Goal: Task Accomplishment & Management: Complete application form

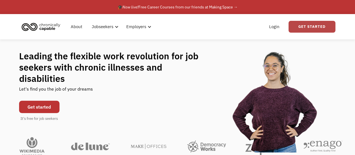
click at [314, 28] on link "Get Started" at bounding box center [312, 27] width 47 height 12
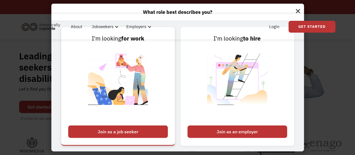
click at [132, 130] on div "Join as a job seeker" at bounding box center [118, 131] width 100 height 12
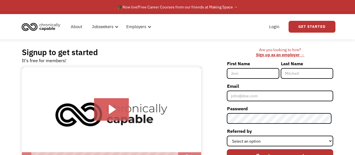
click at [243, 72] on input "First Name" at bounding box center [253, 73] width 52 height 11
type input "JB"
type input "[PERSON_NAME]"
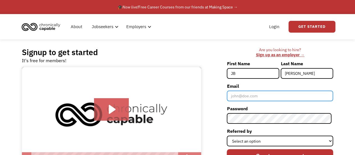
click at [264, 96] on input "Email" at bounding box center [280, 95] width 106 height 11
type input "[EMAIL_ADDRESS][DOMAIN_NAME]"
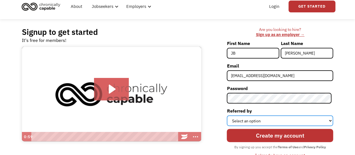
scroll to position [28, 0]
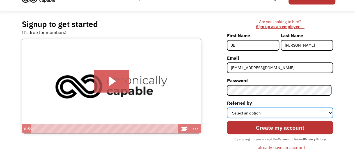
click at [330, 113] on select "Select an option Instagram Facebook Twitter Search Engine News Article Word of …" at bounding box center [280, 112] width 106 height 11
select select "Search Engine"
click at [229, 107] on select "Select an option Instagram Facebook Twitter Search Engine News Article Word of …" at bounding box center [280, 112] width 106 height 11
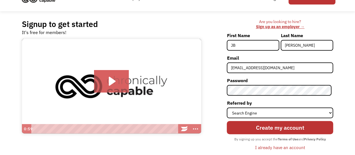
click at [347, 82] on div "Signup to get started It's free for members! Click for sound @keyframes VOLUME_…" at bounding box center [177, 87] width 355 height 153
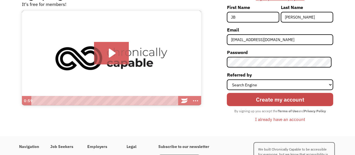
click at [278, 98] on input "Create my account" at bounding box center [280, 99] width 106 height 13
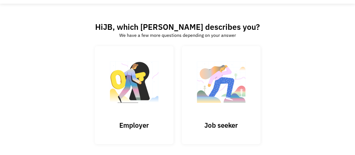
scroll to position [42, 0]
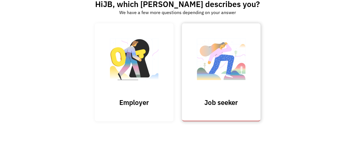
click at [226, 99] on h3 "Job seeker" at bounding box center [221, 102] width 56 height 8
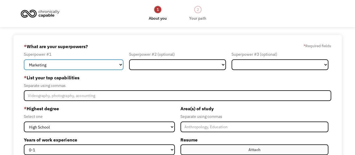
click at [120, 63] on select "Marketing Human Resources Finance Technology Operations Sales Industrial & Manu…" at bounding box center [74, 64] width 100 height 11
select select "Engineering & Construction"
click at [24, 59] on select "Marketing Human Resources Finance Technology Operations Sales Industrial & Manu…" at bounding box center [74, 64] width 100 height 11
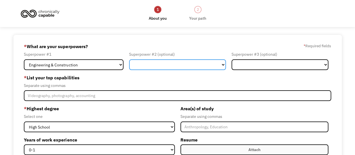
click at [221, 63] on select "Marketing Human Resources Finance Technology Operations Sales Industrial & Manu…" at bounding box center [177, 64] width 97 height 11
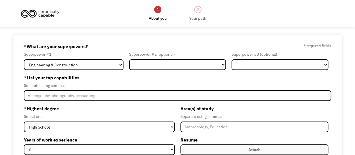
click at [259, 42] on div "689d09641ff6073db7d4bc68 maddcapp@gmail.com JB Murray Search Engine * What are …" at bounding box center [177, 146] width 328 height 223
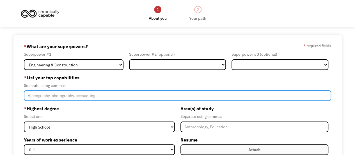
click at [120, 94] on input "Member-Create-Step1" at bounding box center [177, 95] width 307 height 11
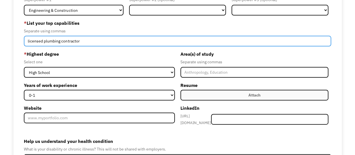
scroll to position [56, 0]
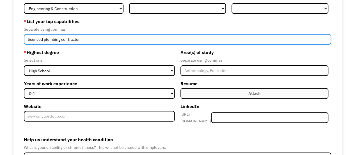
type input "licensed plumbing contractor"
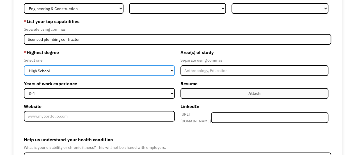
click at [173, 71] on select "High School Associates Bachelors Master's PhD" at bounding box center [99, 70] width 151 height 11
click at [173, 72] on select "High School Associates Bachelors Master's PhD" at bounding box center [99, 70] width 151 height 11
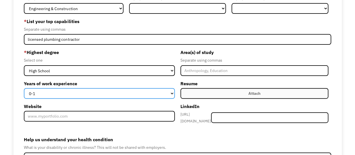
click at [173, 95] on select "0-1 2-4 5-10 11-15 15+" at bounding box center [99, 93] width 151 height 11
select select "15+"
click at [24, 88] on select "0-1 2-4 5-10 11-15 15+" at bounding box center [99, 93] width 151 height 11
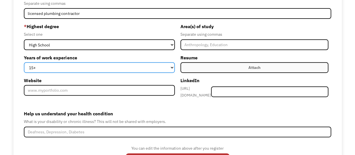
scroll to position [108, 0]
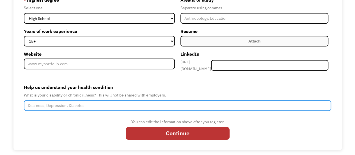
click at [149, 103] on input "Help us understand your health condition" at bounding box center [177, 105] width 307 height 11
click at [42, 101] on input "Primary Arterial Hypertension" at bounding box center [177, 105] width 307 height 11
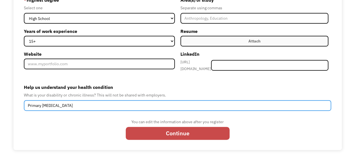
type input "Primary Pulmonary Arterial Hypertension"
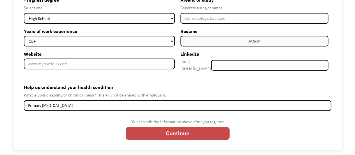
click at [175, 128] on input "Continue" at bounding box center [178, 133] width 104 height 13
type input "Please wait..."
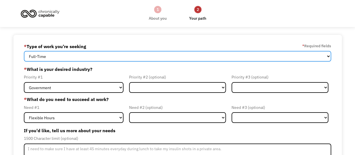
click at [328, 56] on select "Full-Time Part-Time Both Full-Time and Part-Time" at bounding box center [177, 56] width 307 height 11
select select "Both Full-Time and Part-Time"
click at [24, 51] on select "Full-Time Part-Time Both Full-Time and Part-Time" at bounding box center [177, 56] width 307 height 11
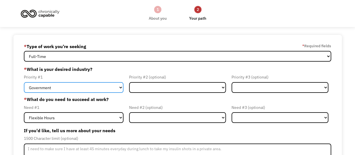
click at [121, 86] on select "Government Finance & Insurance Health & Social Care Tech & Engineering Creative…" at bounding box center [74, 87] width 100 height 11
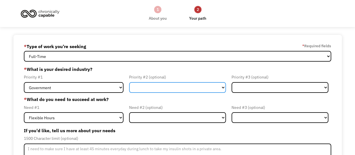
click at [222, 86] on select "Government Finance & Insurance Health & Social Care Tech & Engineering Creative…" at bounding box center [177, 87] width 97 height 11
select select "Other"
click at [129, 82] on select "Government Finance & Insurance Health & Social Care Tech & Engineering Creative…" at bounding box center [177, 87] width 97 height 11
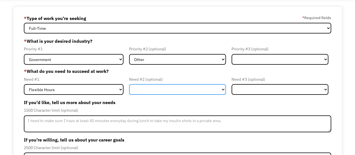
click at [222, 88] on select "Flexible Hours Remote Work Service Animal On-site Accommodations Visual Support…" at bounding box center [177, 89] width 97 height 11
select select "Remote Work"
click at [129, 84] on select "Flexible Hours Remote Work Service Animal On-site Accommodations Visual Support…" at bounding box center [177, 89] width 97 height 11
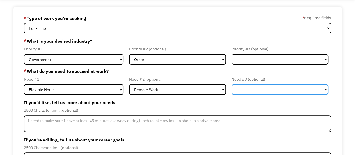
click at [326, 88] on select "Flexible Hours Remote Work Service Animal On-site Accommodations Visual Support…" at bounding box center [280, 89] width 97 height 11
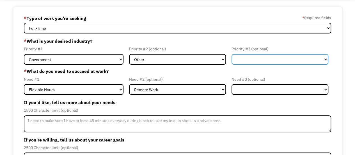
click at [319, 60] on select "Government Finance & Insurance Health & Social Care Tech & Engineering Creative…" at bounding box center [280, 59] width 97 height 11
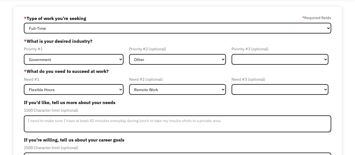
click at [337, 73] on div "689d09641ff6073db7d4bc68 maddcapp@gmail.com JB Murray * Type of work you're see…" at bounding box center [177, 108] width 328 height 202
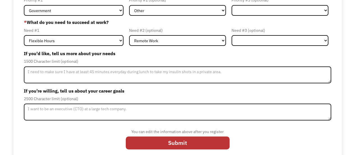
scroll to position [81, 0]
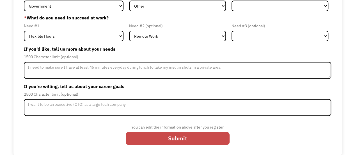
click at [152, 135] on input "Submit" at bounding box center [178, 138] width 104 height 13
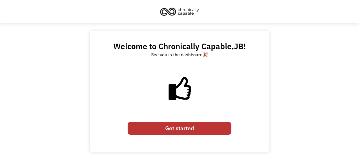
click at [167, 127] on link "Get started" at bounding box center [180, 128] width 104 height 13
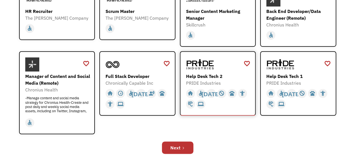
scroll to position [196, 0]
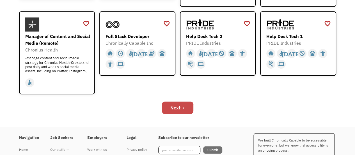
click at [178, 106] on div "Next" at bounding box center [175, 107] width 10 height 7
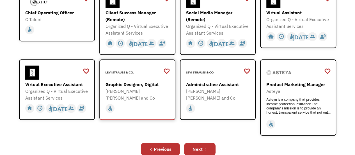
scroll to position [225, 0]
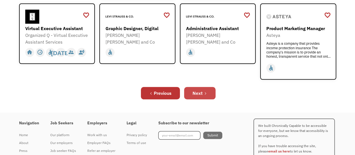
click at [200, 87] on link "Next" at bounding box center [199, 93] width 31 height 12
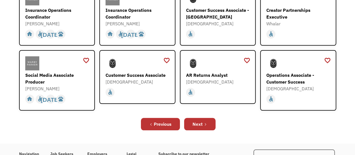
scroll to position [225, 0]
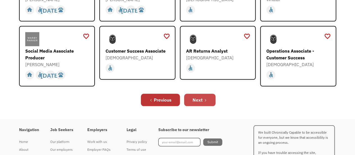
click at [206, 98] on icon "Next Page" at bounding box center [205, 99] width 3 height 3
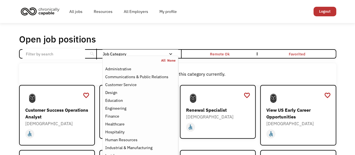
click at [170, 54] on div "Email Form" at bounding box center [171, 54] width 4 height 4
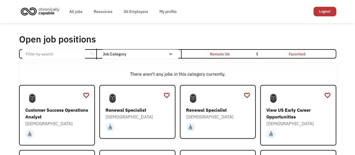
click at [170, 54] on div "Email Form" at bounding box center [171, 54] width 4 height 4
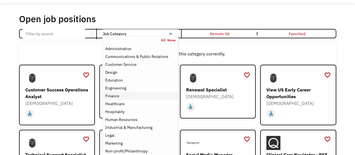
scroll to position [28, 0]
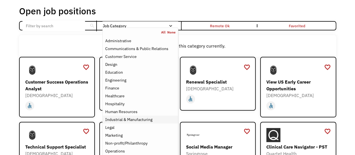
click at [141, 118] on div "Industrial & Manufacturing" at bounding box center [128, 119] width 47 height 7
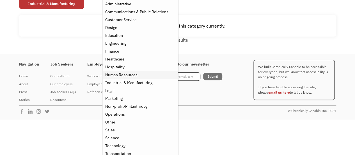
scroll to position [69, 0]
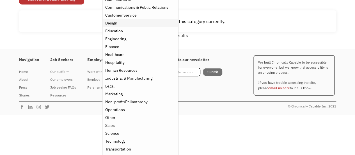
click at [115, 23] on div "Design" at bounding box center [111, 23] width 12 height 7
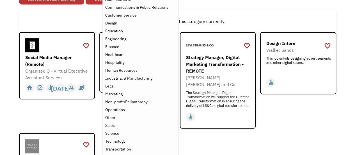
click at [59, 8] on div "Open job positions You have X liked items Search search Filter by category Admi…" at bounding box center [177, 86] width 317 height 245
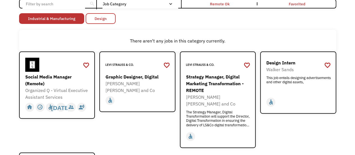
scroll to position [41, 0]
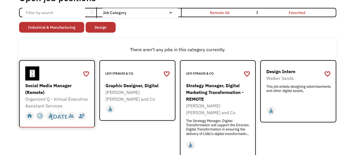
click at [62, 65] on link "Social Media Manager (Remote) Organized Q - Virtual Executive Assistant Service…" at bounding box center [57, 93] width 76 height 67
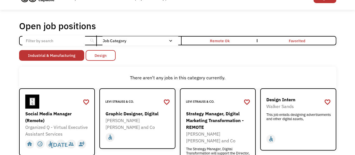
click at [109, 54] on link "Design" at bounding box center [101, 55] width 30 height 11
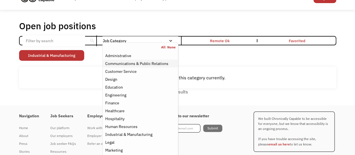
click at [156, 62] on div "Communications & Public Relations" at bounding box center [136, 63] width 63 height 7
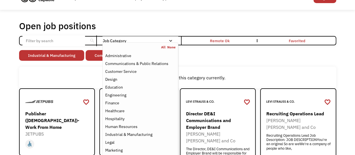
click at [210, 59] on div "Non-profit/Philanthropy Other Transportation Technology Science Sales Operation…" at bounding box center [177, 56] width 317 height 12
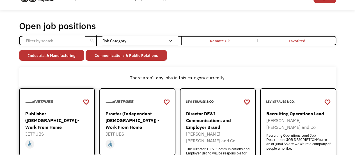
click at [65, 92] on link "Publisher (Independent Contractor)- Work From Home JETPUBS https://go.apply.ci/…" at bounding box center [57, 121] width 76 height 67
click at [151, 95] on div at bounding box center [138, 101] width 65 height 14
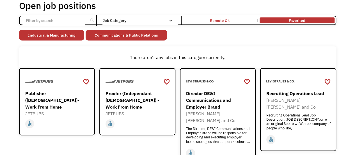
scroll to position [41, 0]
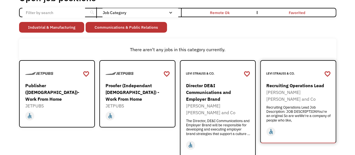
click at [315, 66] on link "Recruiting Operations Lead Levi Strauss and Co Recruiting Operations Lead Job D…" at bounding box center [298, 101] width 76 height 83
click at [150, 29] on link "Communications & Public Relations" at bounding box center [126, 27] width 81 height 11
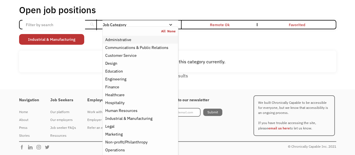
scroll to position [41, 0]
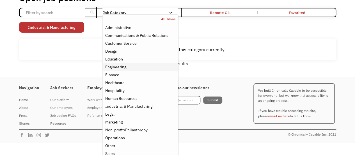
click at [121, 65] on div "Engineering" at bounding box center [115, 66] width 21 height 7
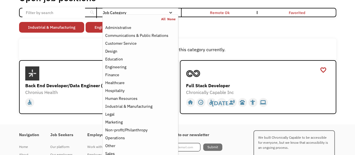
click at [227, 24] on div "Non-profit/Philanthropy Other Transportation Technology Science Sales Operation…" at bounding box center [177, 28] width 317 height 12
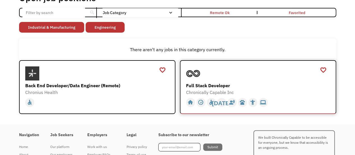
click at [241, 68] on div at bounding box center [258, 73] width 145 height 14
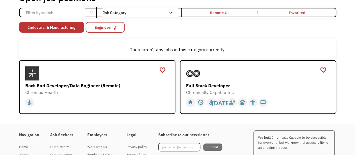
click at [120, 25] on link "Engineering" at bounding box center [105, 27] width 39 height 11
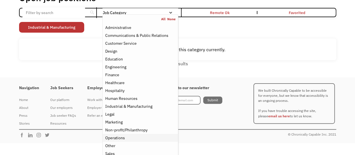
click at [117, 136] on div "Operations" at bounding box center [115, 137] width 20 height 7
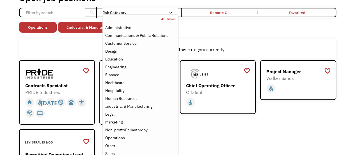
click at [254, 33] on div "Non-profit/Philanthropy Other Transportation Technology Science Sales Operation…" at bounding box center [177, 28] width 317 height 12
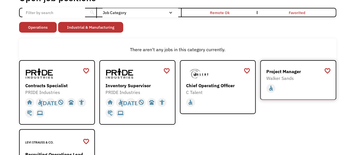
click at [306, 67] on div "Project Manager Walker Sands https://www.walkersands.com/about/careers/open-pos…" at bounding box center [298, 73] width 65 height 15
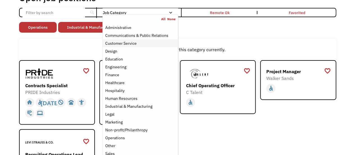
click at [129, 42] on div "Customer Service" at bounding box center [120, 43] width 31 height 7
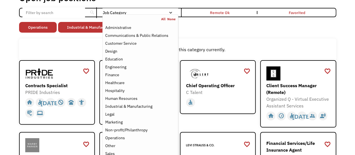
click at [224, 24] on div "Non-profit/Philanthropy Other Transportation Technology Science Sales Operation…" at bounding box center [177, 28] width 317 height 12
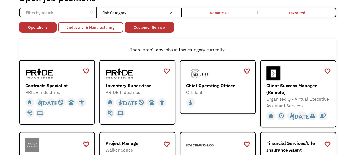
click at [107, 26] on link "Industrial & Manufacturing" at bounding box center [90, 27] width 65 height 11
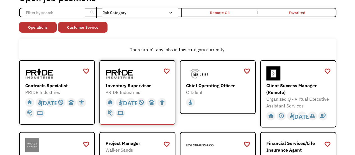
click at [143, 73] on div at bounding box center [138, 73] width 65 height 14
click at [303, 68] on div at bounding box center [298, 73] width 65 height 14
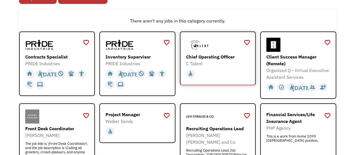
scroll to position [97, 0]
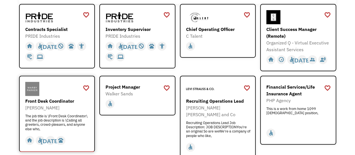
click at [55, 80] on link "Front Desk Coordinator Warby Parker The job title is \Front Desk Coordinator\ a…" at bounding box center [57, 114] width 76 height 76
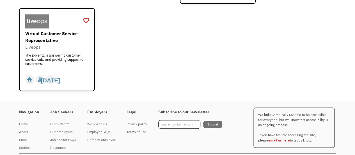
scroll to position [253, 0]
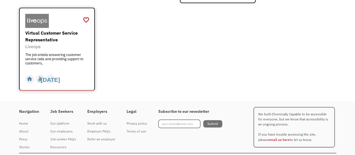
click at [86, 72] on div "home slow_motion_video accessible today not_interested supervisor_account recor…" at bounding box center [57, 78] width 65 height 12
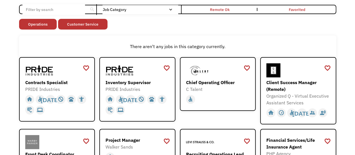
scroll to position [0, 0]
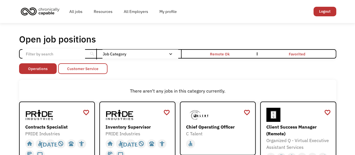
click at [90, 71] on link "Customer Service" at bounding box center [82, 68] width 49 height 11
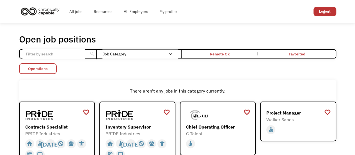
click at [53, 70] on link "Operations" at bounding box center [38, 68] width 38 height 11
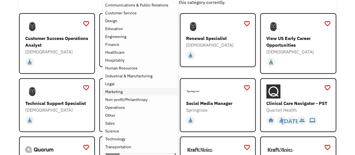
scroll to position [84, 0]
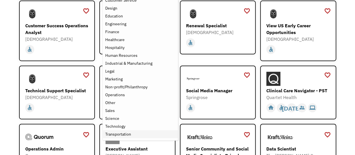
click at [121, 133] on div "Transportation" at bounding box center [118, 134] width 26 height 7
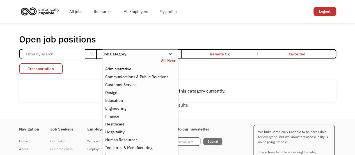
click at [57, 67] on link "Transportation" at bounding box center [41, 68] width 44 height 11
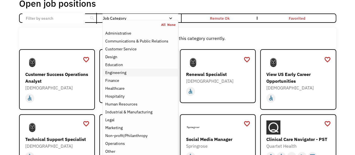
scroll to position [56, 0]
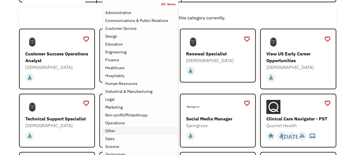
click at [112, 130] on div "Other" at bounding box center [110, 130] width 10 height 7
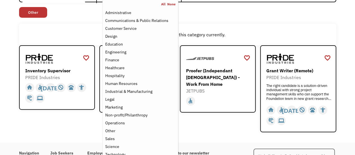
click at [69, 29] on div "There aren't any jobs in this category currently." at bounding box center [177, 35] width 317 height 22
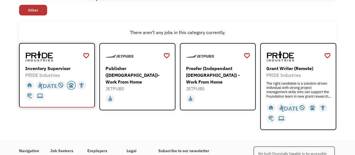
scroll to position [53, 0]
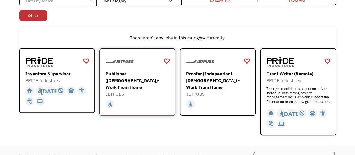
click at [154, 97] on div "home slow_motion_video accessible today not_interested supervisor_account recor…" at bounding box center [138, 103] width 65 height 12
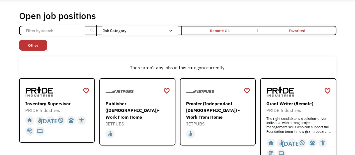
scroll to position [0, 0]
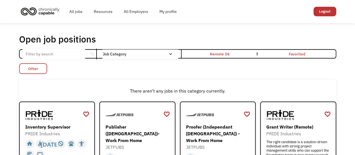
click at [42, 73] on link "Other" at bounding box center [33, 68] width 28 height 11
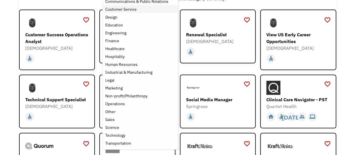
scroll to position [84, 0]
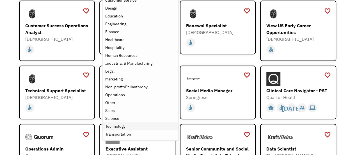
click at [117, 124] on div "Technology" at bounding box center [115, 126] width 20 height 7
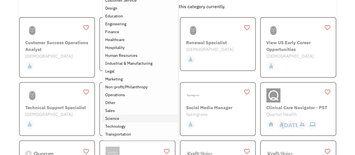
scroll to position [76, 0]
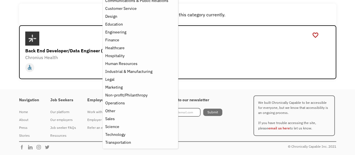
click at [75, 7] on div "There aren't any jobs in this category currently." at bounding box center [177, 15] width 317 height 22
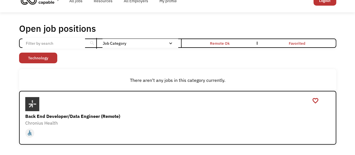
scroll to position [0, 0]
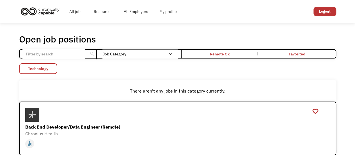
click at [49, 68] on link "Technology" at bounding box center [38, 68] width 38 height 11
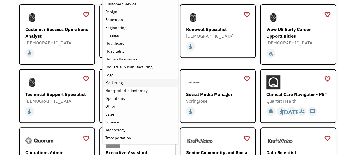
scroll to position [84, 0]
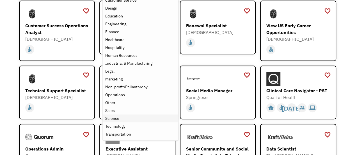
click at [117, 117] on div "Science" at bounding box center [112, 118] width 14 height 7
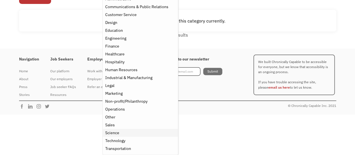
scroll to position [69, 0]
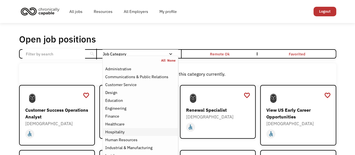
click at [116, 128] on div "Hospitality" at bounding box center [114, 131] width 19 height 7
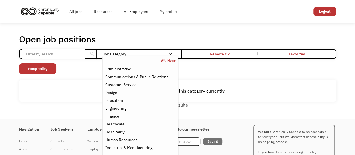
click at [65, 88] on div "There aren't any jobs in this category currently." at bounding box center [178, 90] width 312 height 7
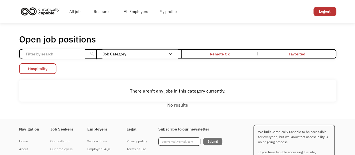
click at [50, 70] on link "Hospitality" at bounding box center [37, 68] width 37 height 11
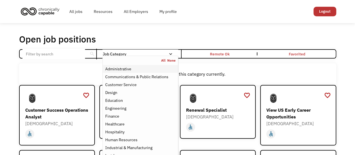
click at [115, 67] on div "Administrative" at bounding box center [118, 68] width 26 height 7
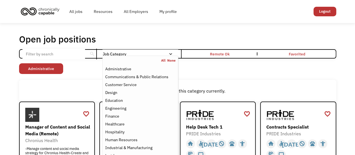
click at [216, 68] on div "Non-profit/Philanthropy Other Transportation Technology Science Sales Operation…" at bounding box center [177, 69] width 317 height 12
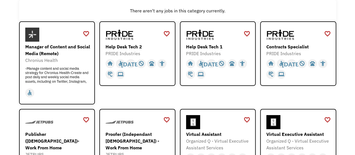
scroll to position [84, 0]
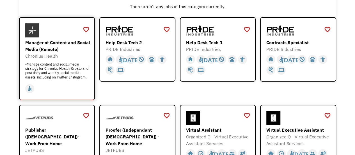
click at [62, 28] on div at bounding box center [57, 30] width 65 height 14
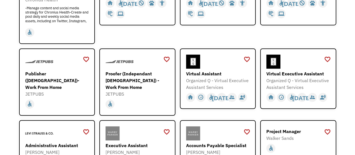
scroll to position [0, 0]
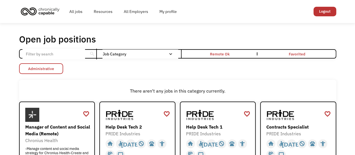
click at [50, 68] on link "Administrative" at bounding box center [41, 68] width 44 height 11
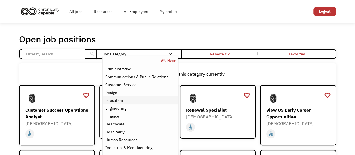
click at [117, 99] on div "Education" at bounding box center [114, 100] width 18 height 7
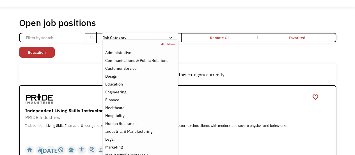
scroll to position [28, 0]
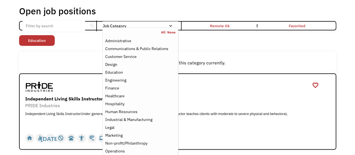
click at [83, 50] on div "Open job positions You have X liked items Search search Filter by category Admi…" at bounding box center [177, 77] width 317 height 144
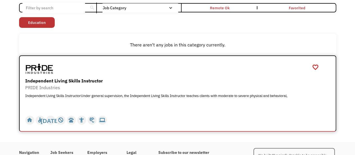
scroll to position [0, 0]
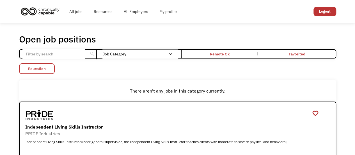
click at [49, 70] on link "Education" at bounding box center [37, 68] width 36 height 11
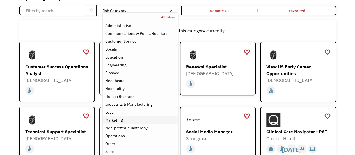
scroll to position [56, 0]
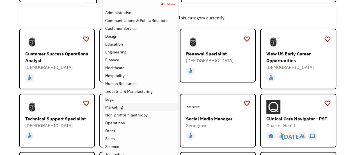
click at [118, 106] on div "Marketing" at bounding box center [113, 107] width 17 height 7
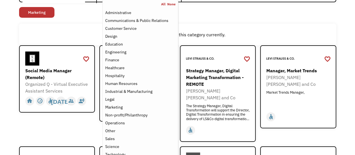
click at [70, 27] on div "There aren't any jobs in this category currently." at bounding box center [177, 35] width 317 height 22
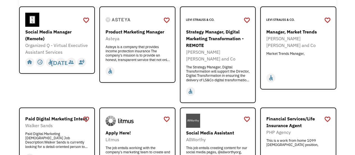
scroll to position [28, 0]
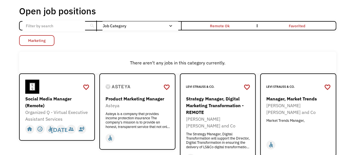
drag, startPoint x: 44, startPoint y: 38, endPoint x: 57, endPoint y: 36, distance: 13.7
click at [44, 38] on link "Marketing" at bounding box center [36, 40] width 35 height 11
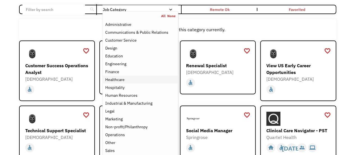
scroll to position [56, 0]
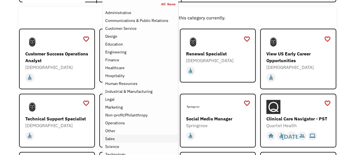
click at [115, 136] on div "Sales" at bounding box center [140, 138] width 70 height 7
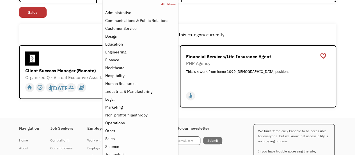
click at [62, 111] on div "Open job positions You have X liked items Search search Filter by category Admi…" at bounding box center [177, 42] width 355 height 151
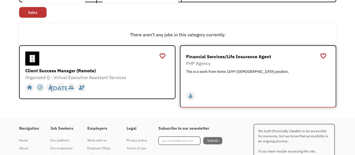
click at [256, 88] on div "Financial Services/Life Insurance Agent PHP Agency This is a work from home 109…" at bounding box center [258, 70] width 145 height 38
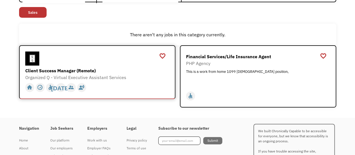
click at [139, 52] on div at bounding box center [97, 58] width 145 height 14
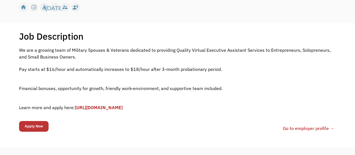
scroll to position [112, 0]
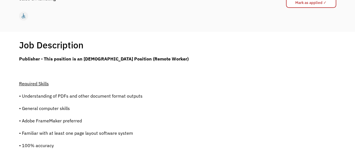
scroll to position [84, 0]
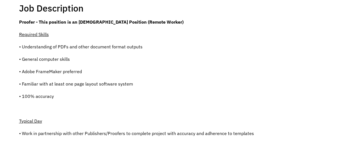
scroll to position [28, 0]
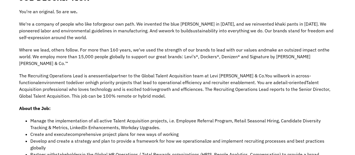
scroll to position [84, 0]
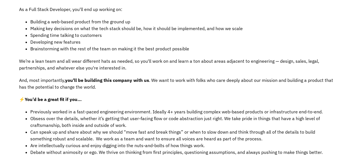
scroll to position [168, 0]
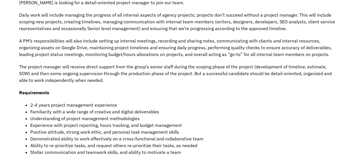
scroll to position [196, 0]
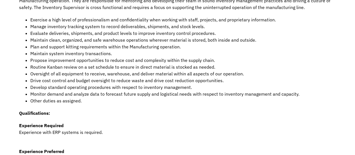
scroll to position [196, 0]
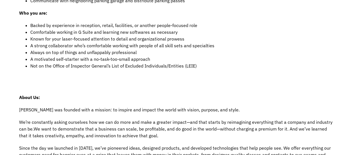
scroll to position [281, 0]
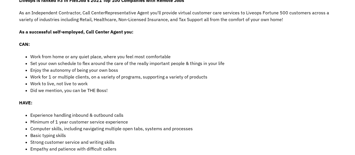
scroll to position [168, 0]
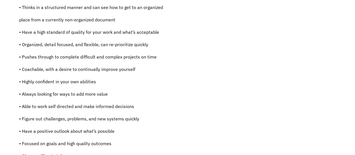
scroll to position [421, 0]
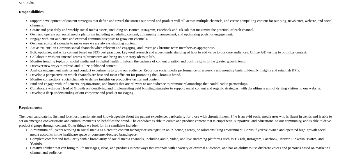
scroll to position [168, 0]
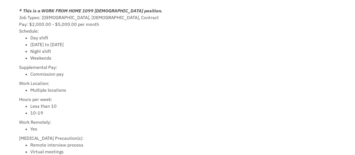
scroll to position [253, 0]
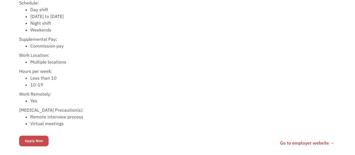
click at [37, 140] on input "Apply Now" at bounding box center [33, 140] width 29 height 11
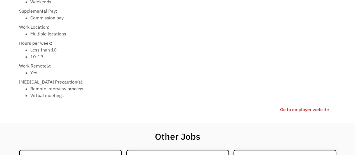
scroll to position [327, 0]
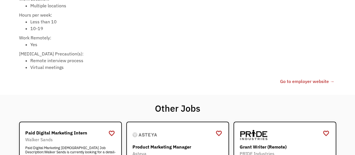
click at [298, 80] on link "Go to employer website →" at bounding box center [307, 81] width 54 height 7
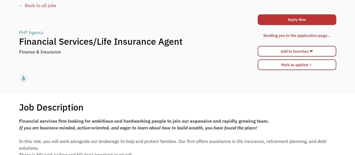
scroll to position [0, 0]
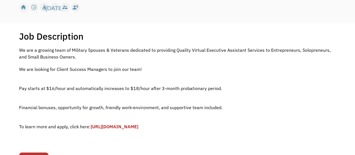
scroll to position [168, 0]
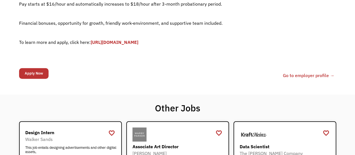
click at [138, 42] on link "[URL][DOMAIN_NAME]" at bounding box center [115, 42] width 48 height 6
